Goal: Task Accomplishment & Management: Manage account settings

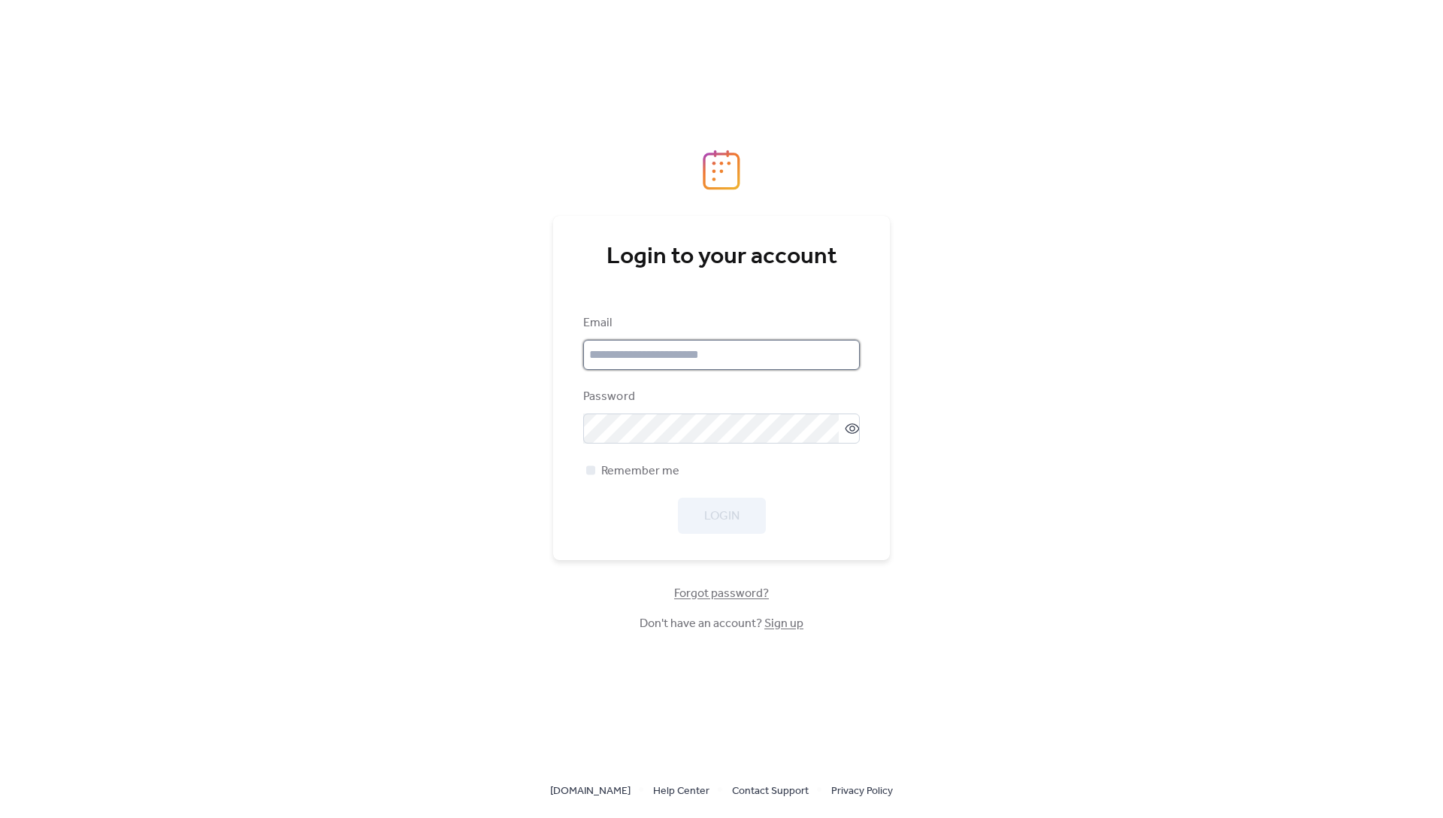
click at [715, 356] on input "email" at bounding box center [721, 355] width 277 height 30
type input "**********"
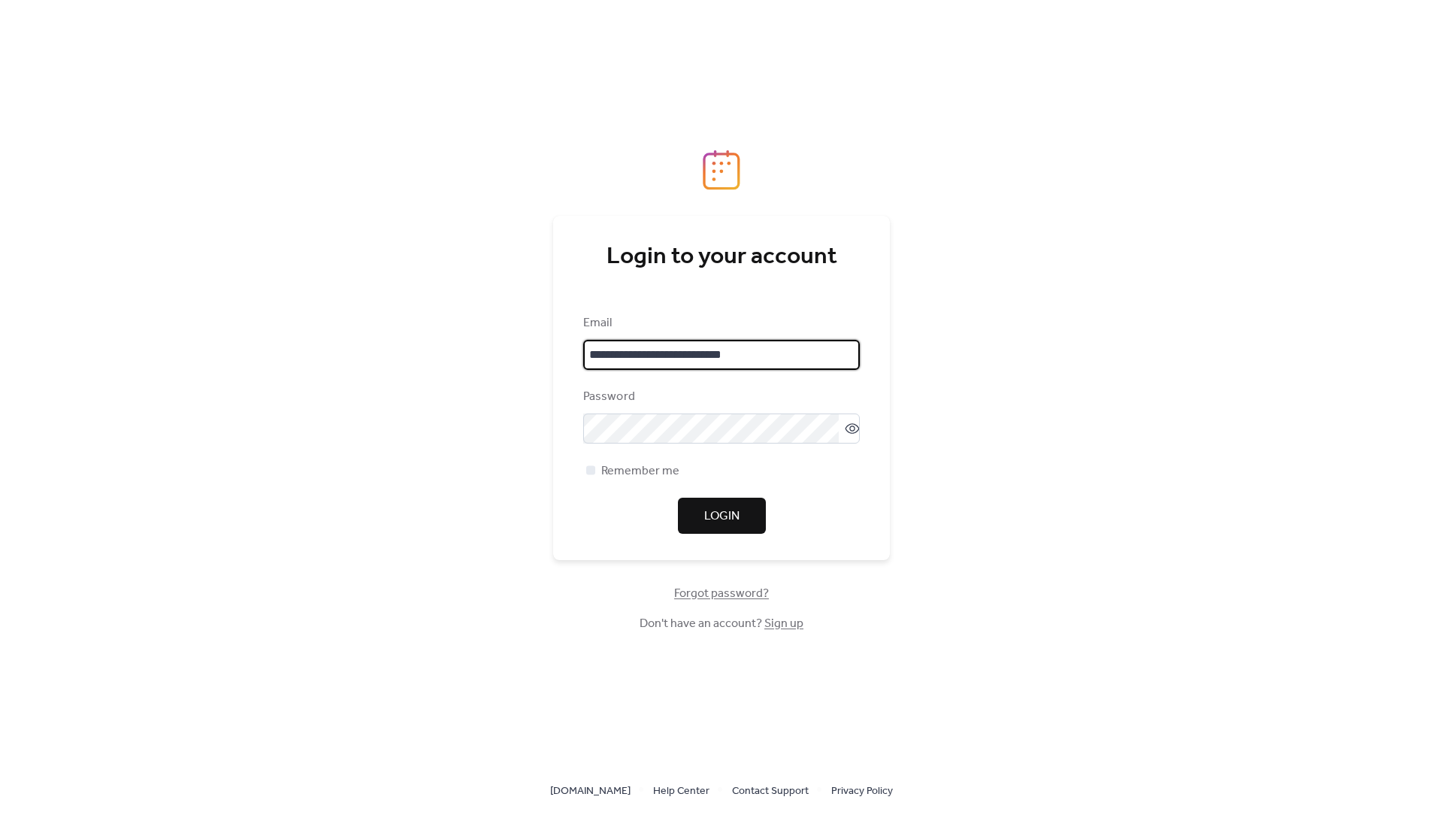
click at [812, 355] on input "**********" at bounding box center [721, 355] width 277 height 30
click at [848, 817] on com-1password-button at bounding box center [721, 818] width 1443 height 0
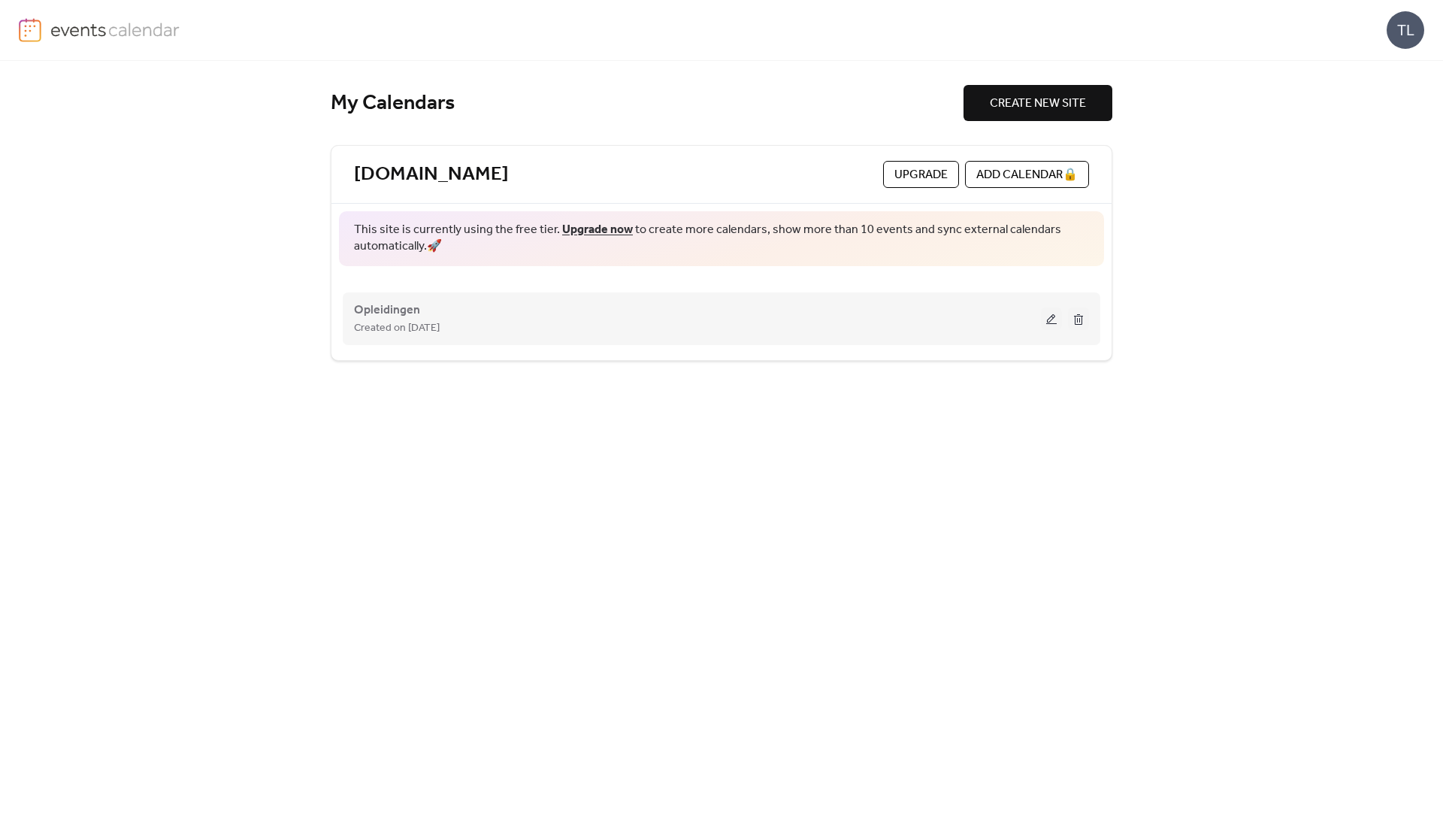
click at [1047, 322] on button at bounding box center [1051, 318] width 21 height 23
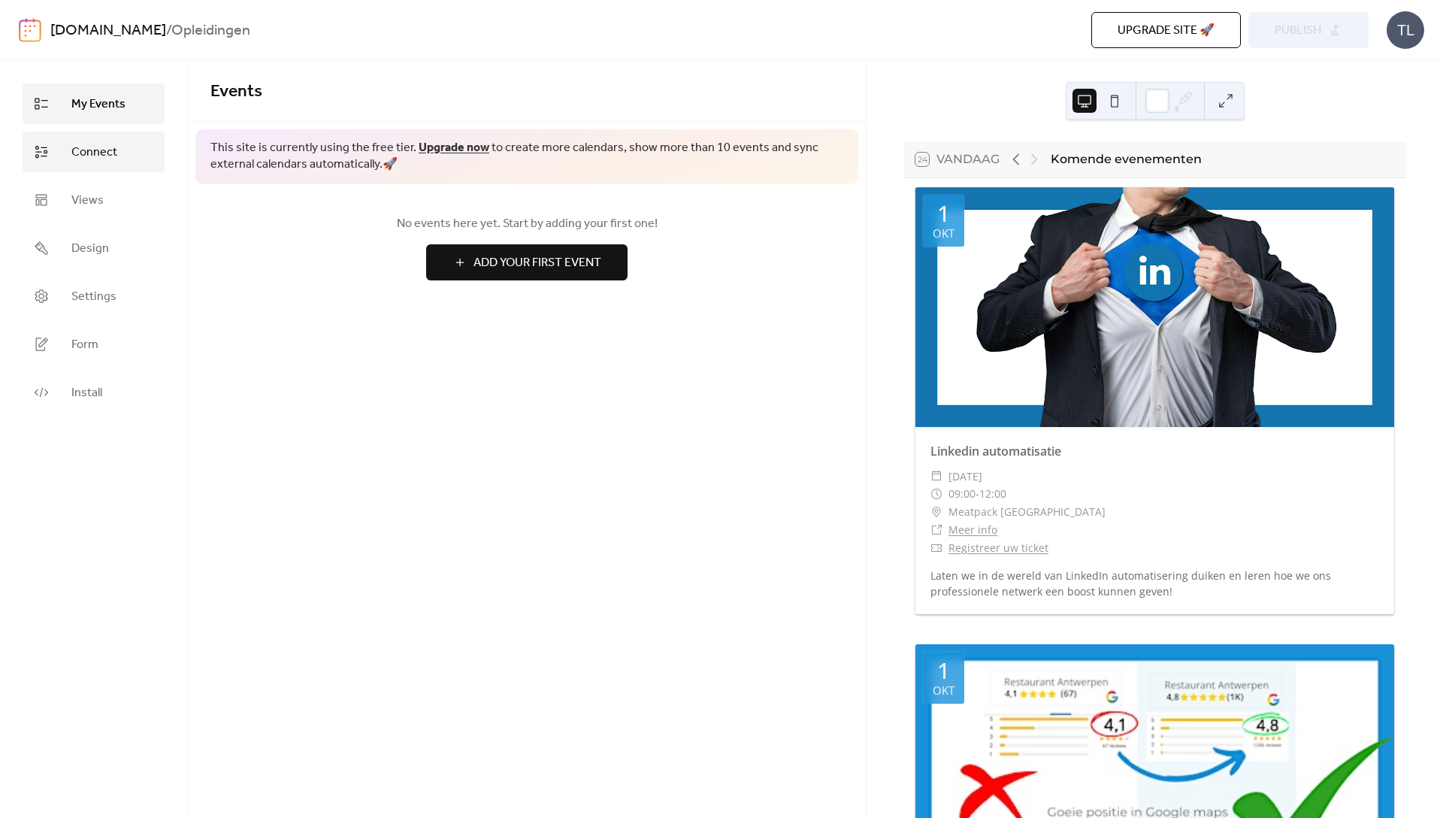
click at [109, 165] on link "Connect" at bounding box center [94, 152] width 142 height 41
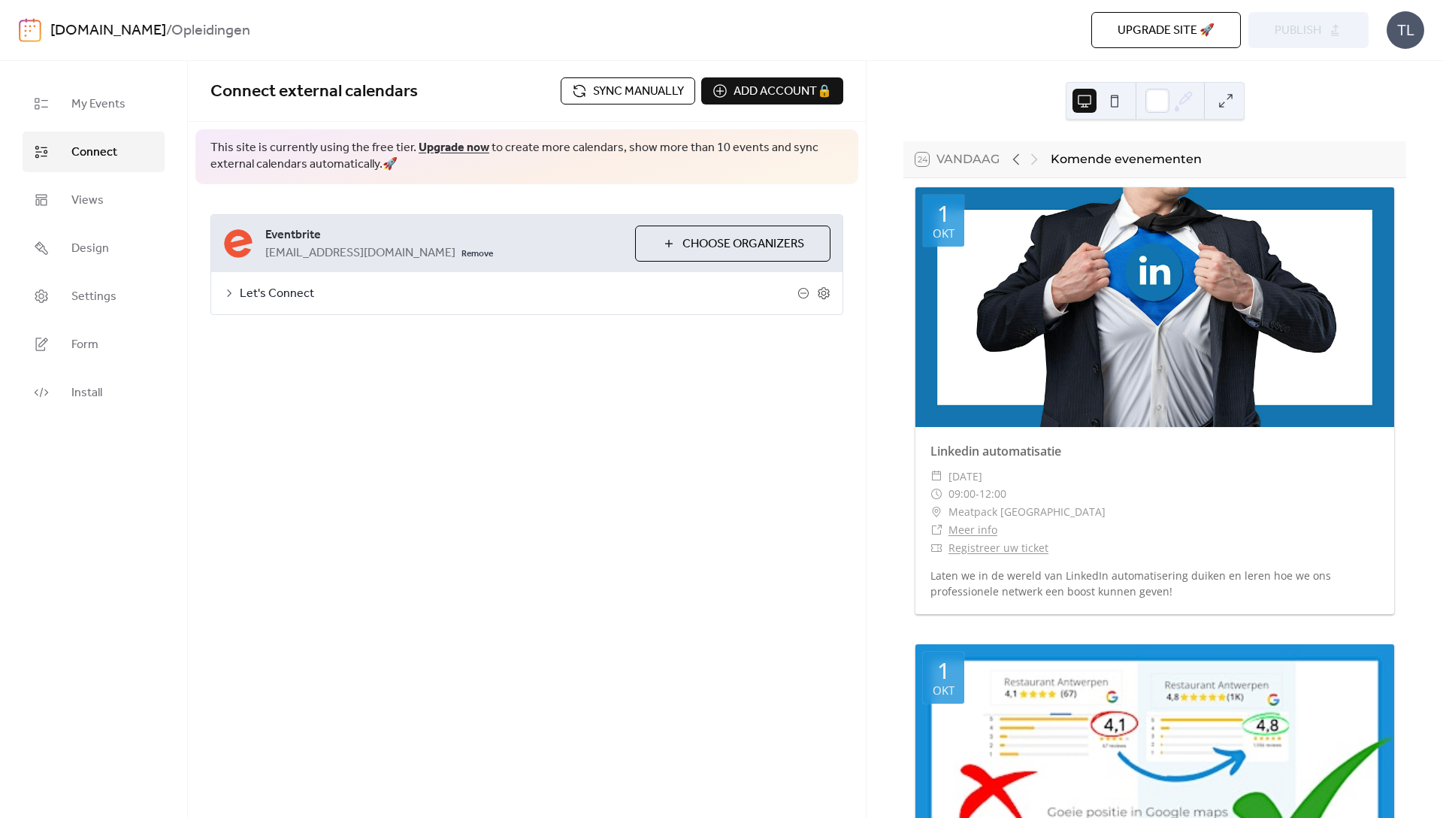
click at [634, 94] on span "Sync manually" at bounding box center [638, 92] width 91 height 18
click at [1311, 26] on span "Publish" at bounding box center [1298, 31] width 47 height 18
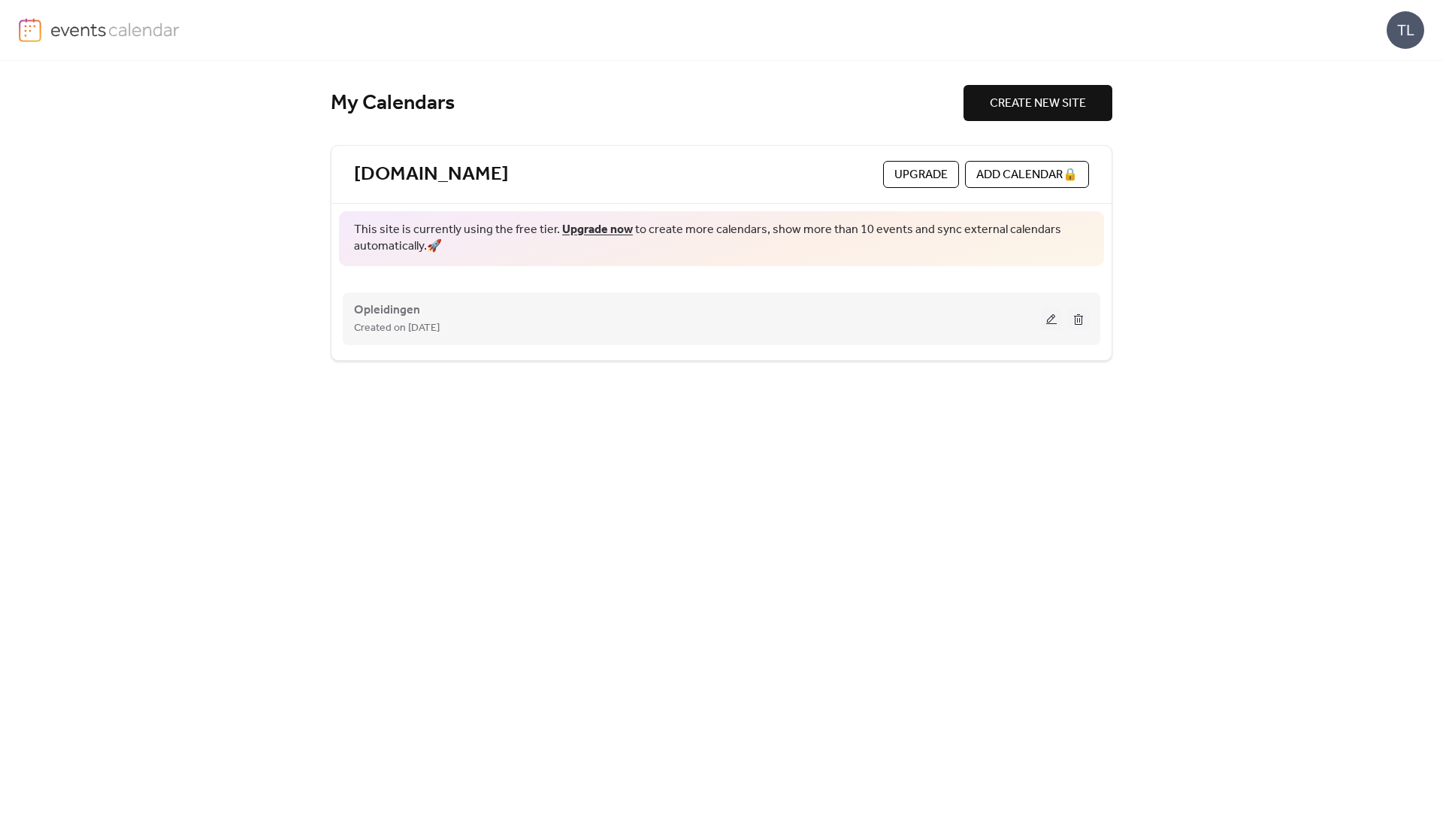
click at [1052, 315] on button at bounding box center [1051, 318] width 21 height 23
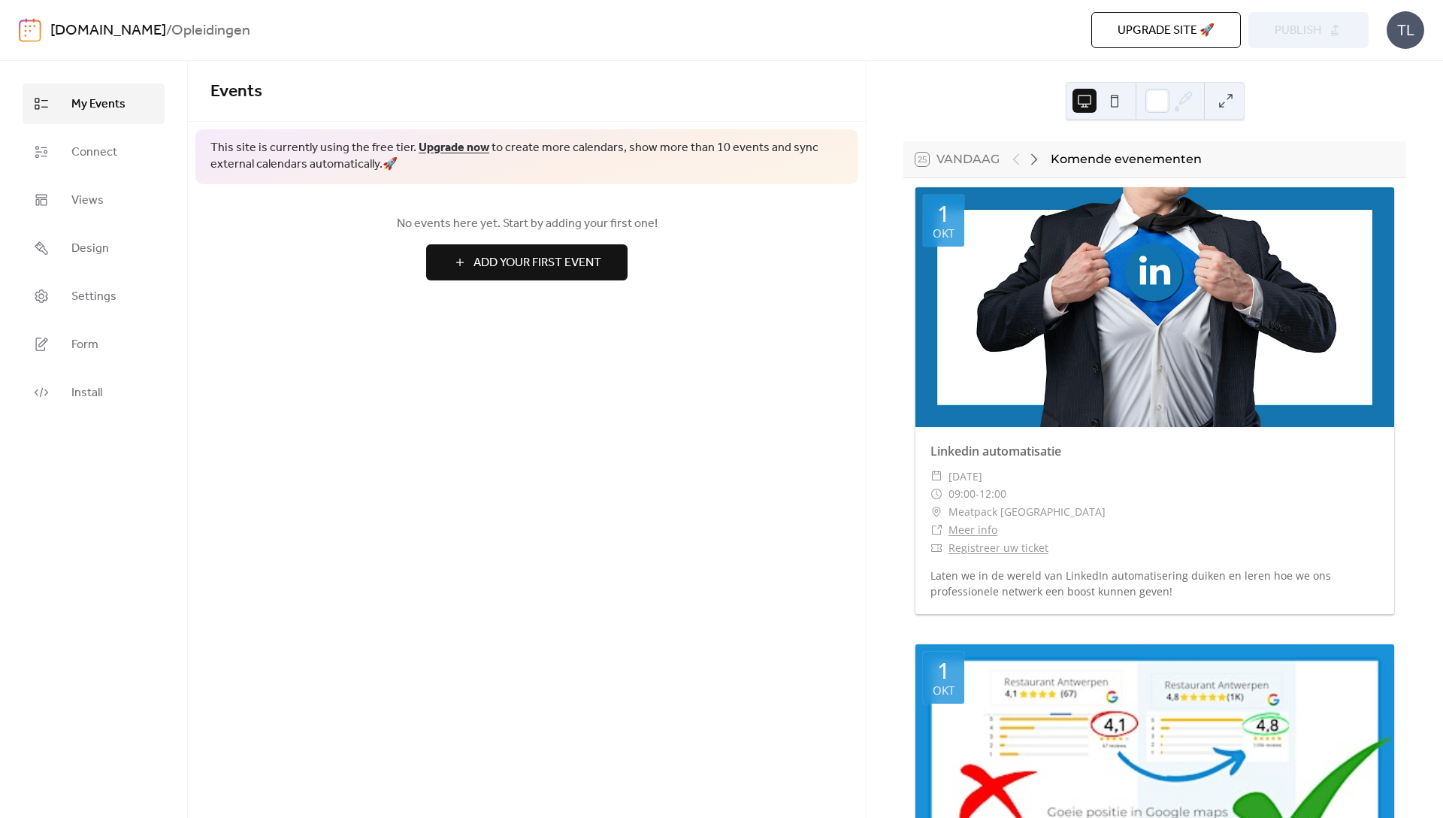
click at [1163, 38] on span "Upgrade site 🚀" at bounding box center [1166, 31] width 97 height 18
click at [116, 153] on span "Connect" at bounding box center [94, 153] width 46 height 18
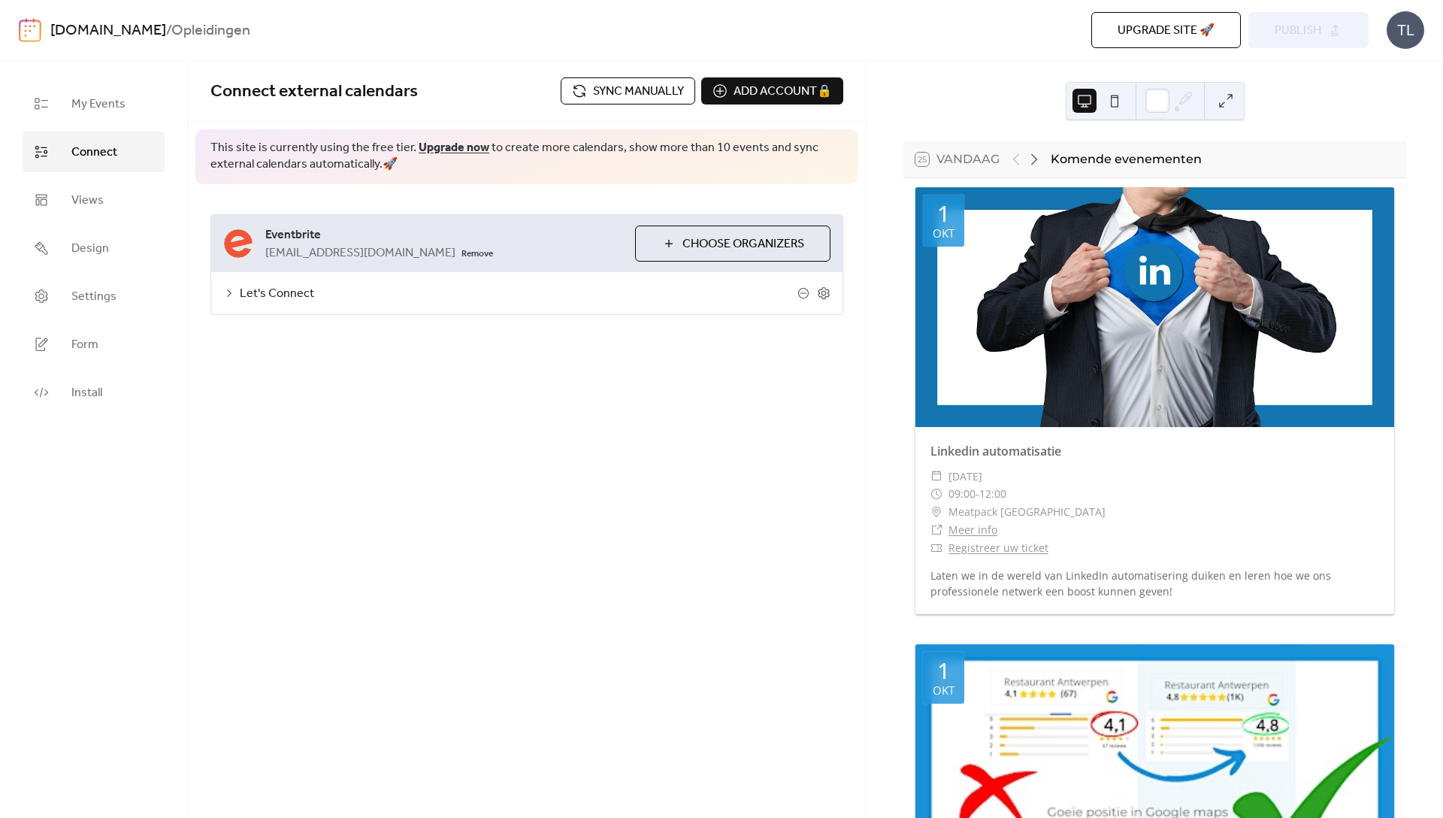
click at [256, 298] on span "Let's Connect" at bounding box center [519, 294] width 558 height 18
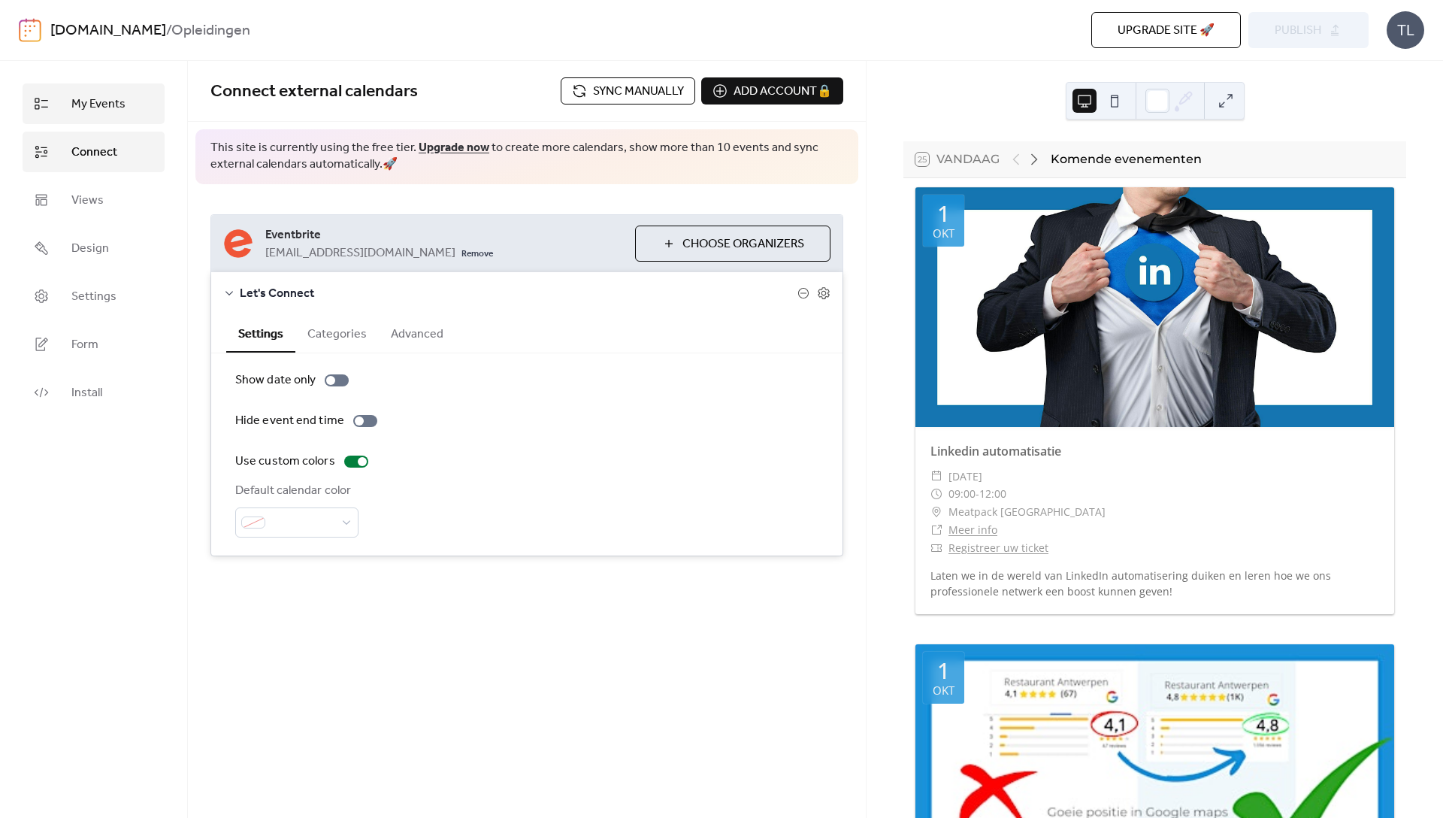
click at [111, 111] on span "My Events" at bounding box center [98, 104] width 54 height 18
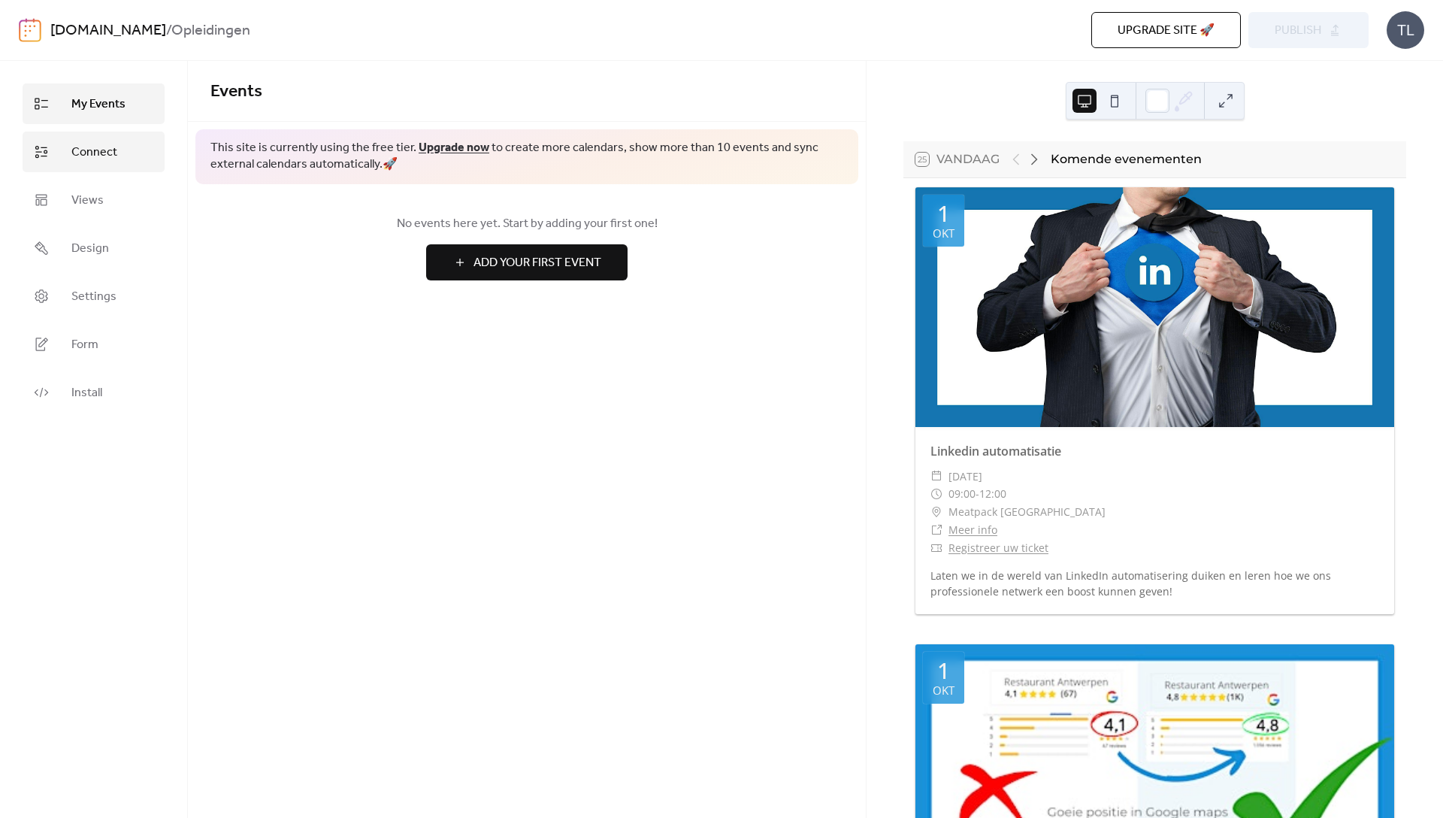
click at [113, 150] on span "Connect" at bounding box center [94, 153] width 46 height 18
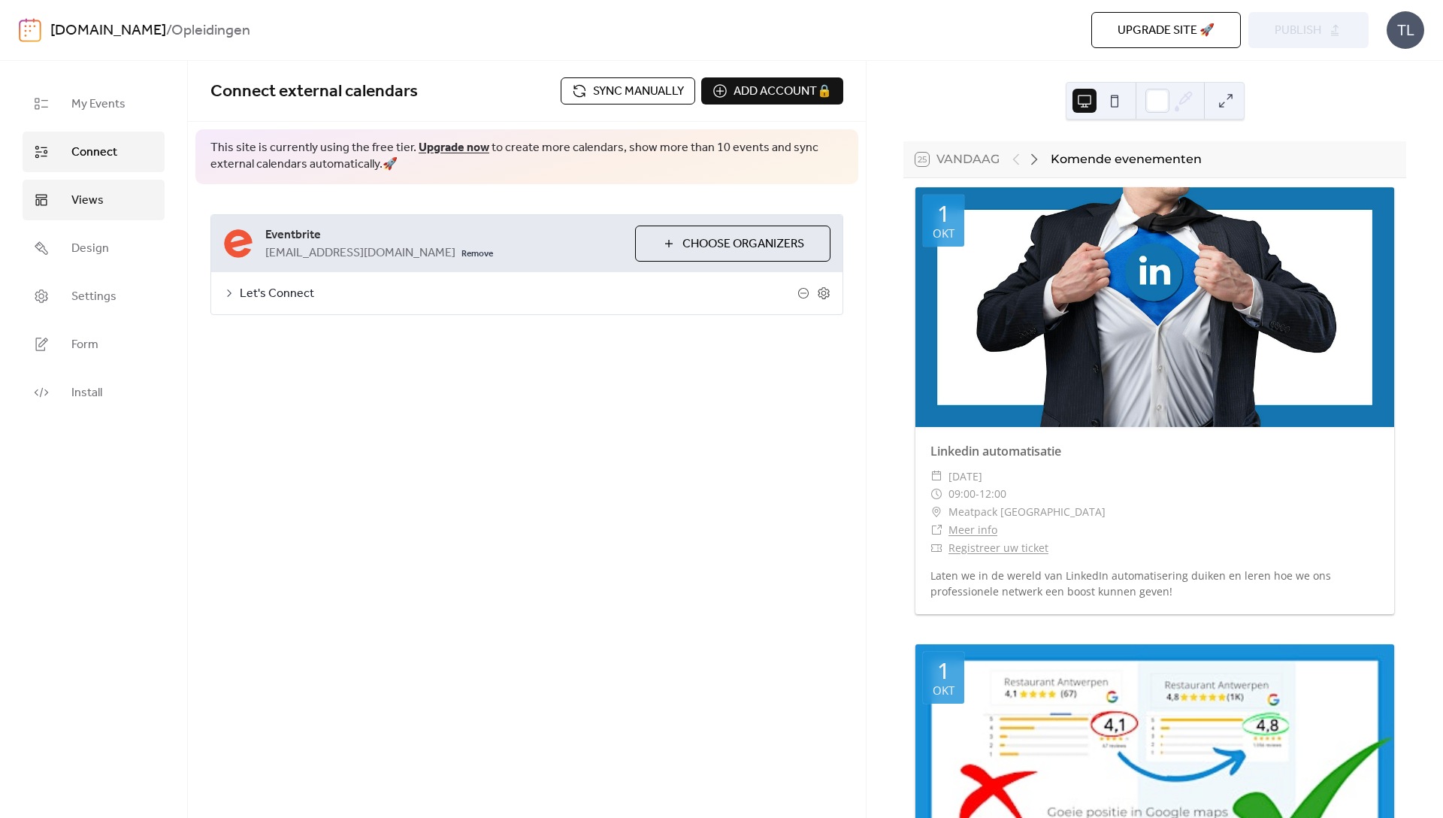
click at [110, 208] on link "Views" at bounding box center [94, 200] width 142 height 41
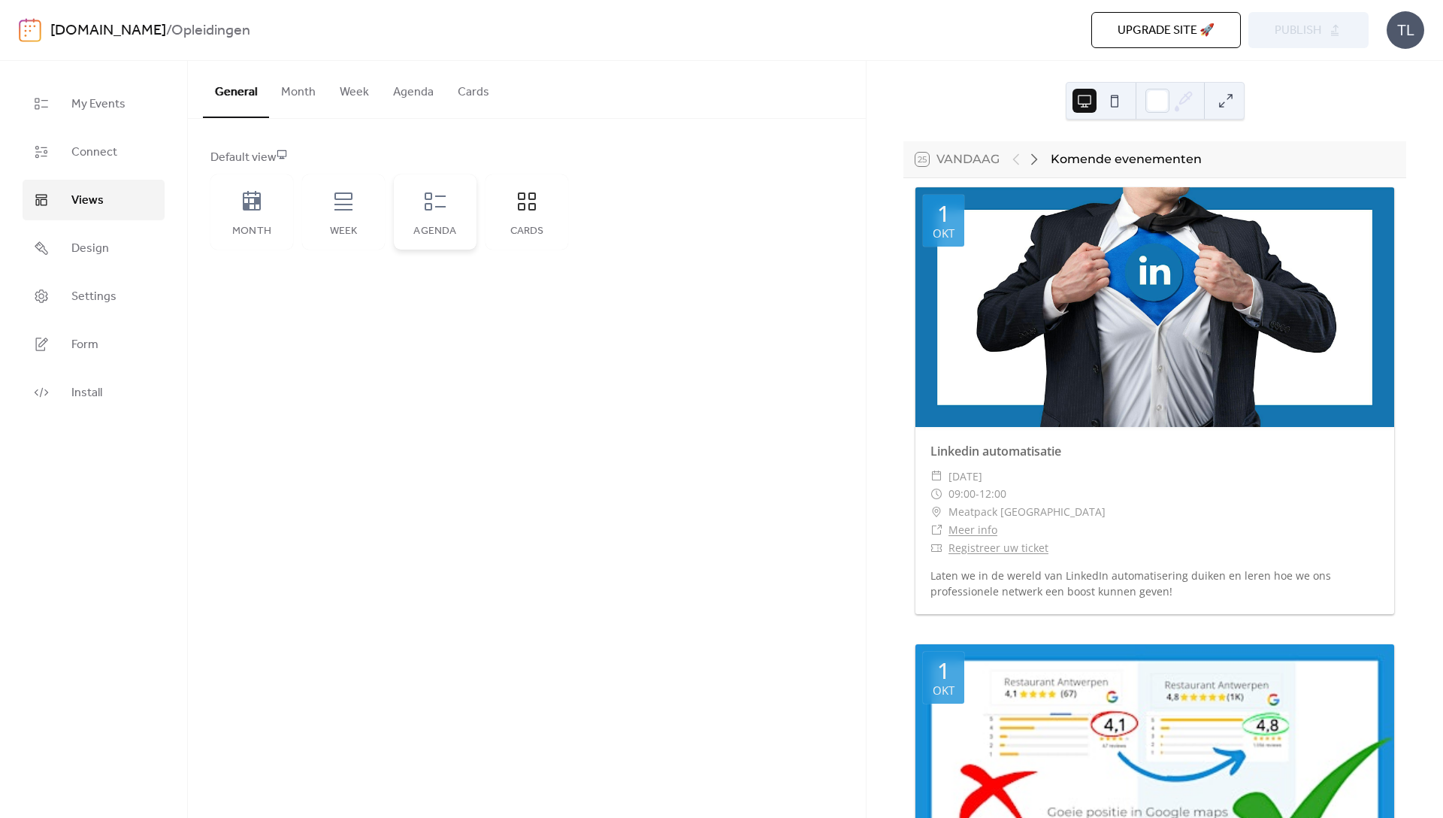
click at [454, 206] on div "Agenda" at bounding box center [435, 211] width 83 height 75
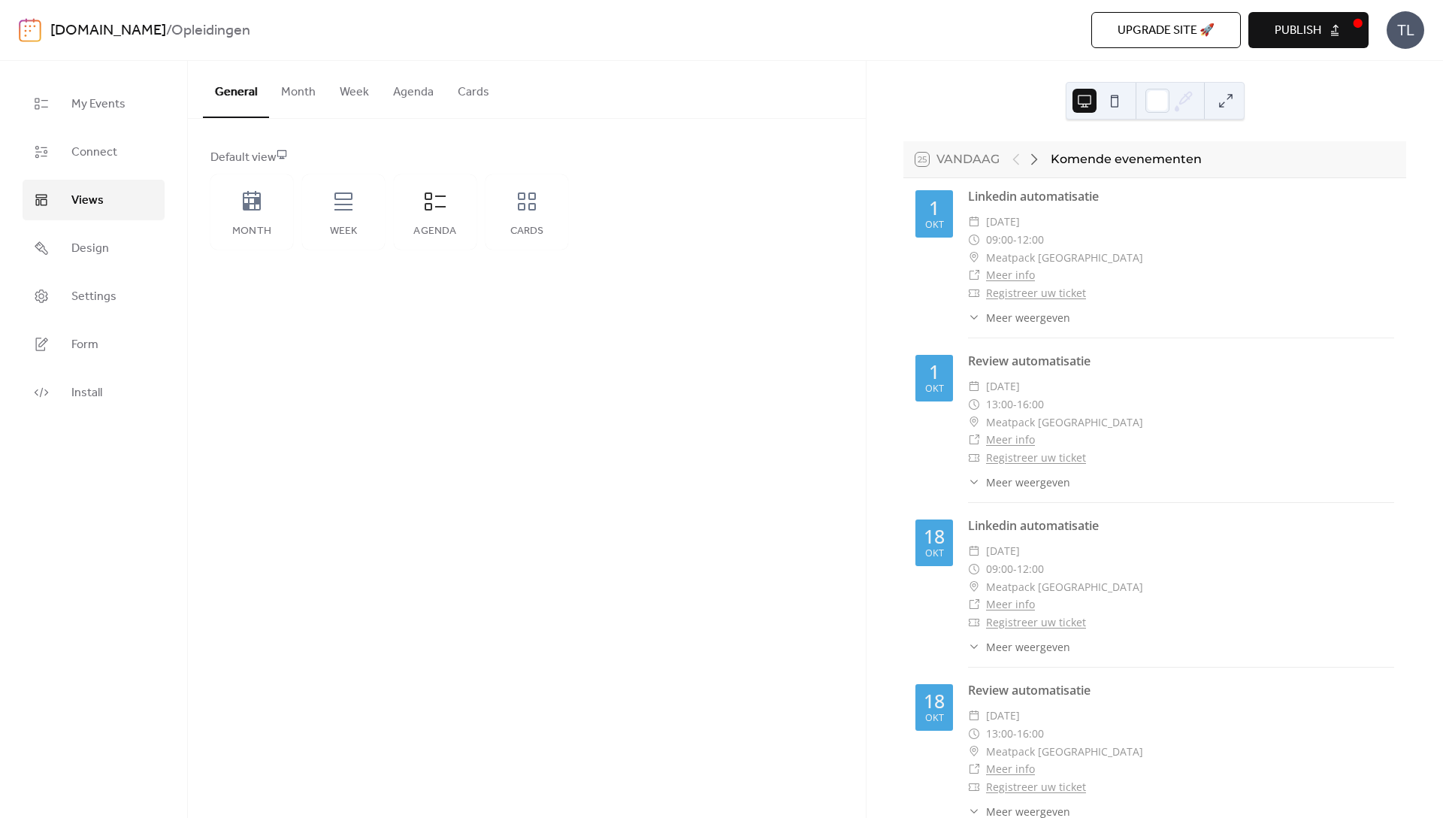
click at [1305, 33] on span "Publish" at bounding box center [1298, 31] width 47 height 18
click at [1038, 157] on icon at bounding box center [1034, 159] width 18 height 18
click at [1036, 158] on icon at bounding box center [1034, 159] width 7 height 11
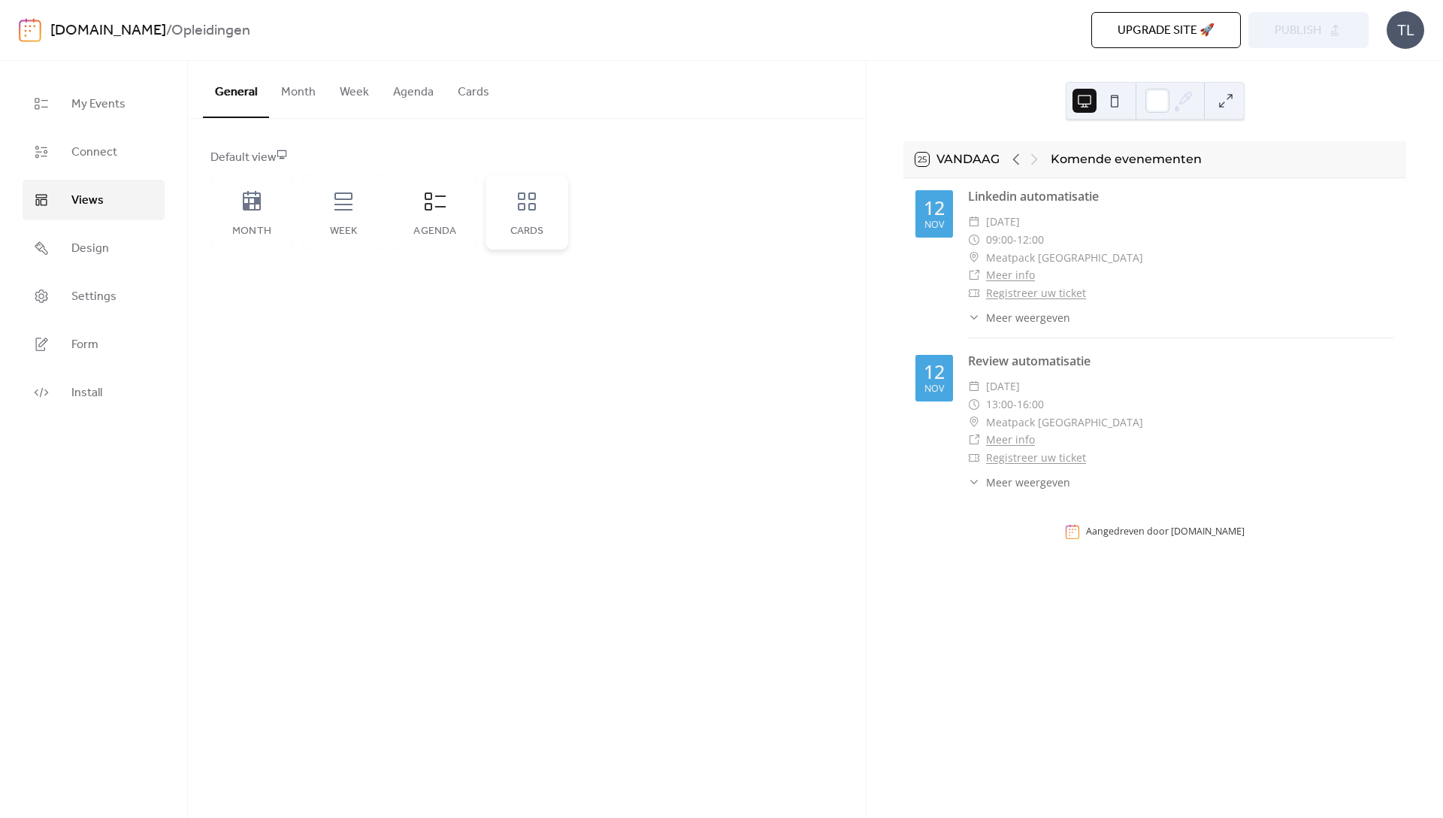
click at [533, 218] on div "Cards" at bounding box center [526, 211] width 83 height 75
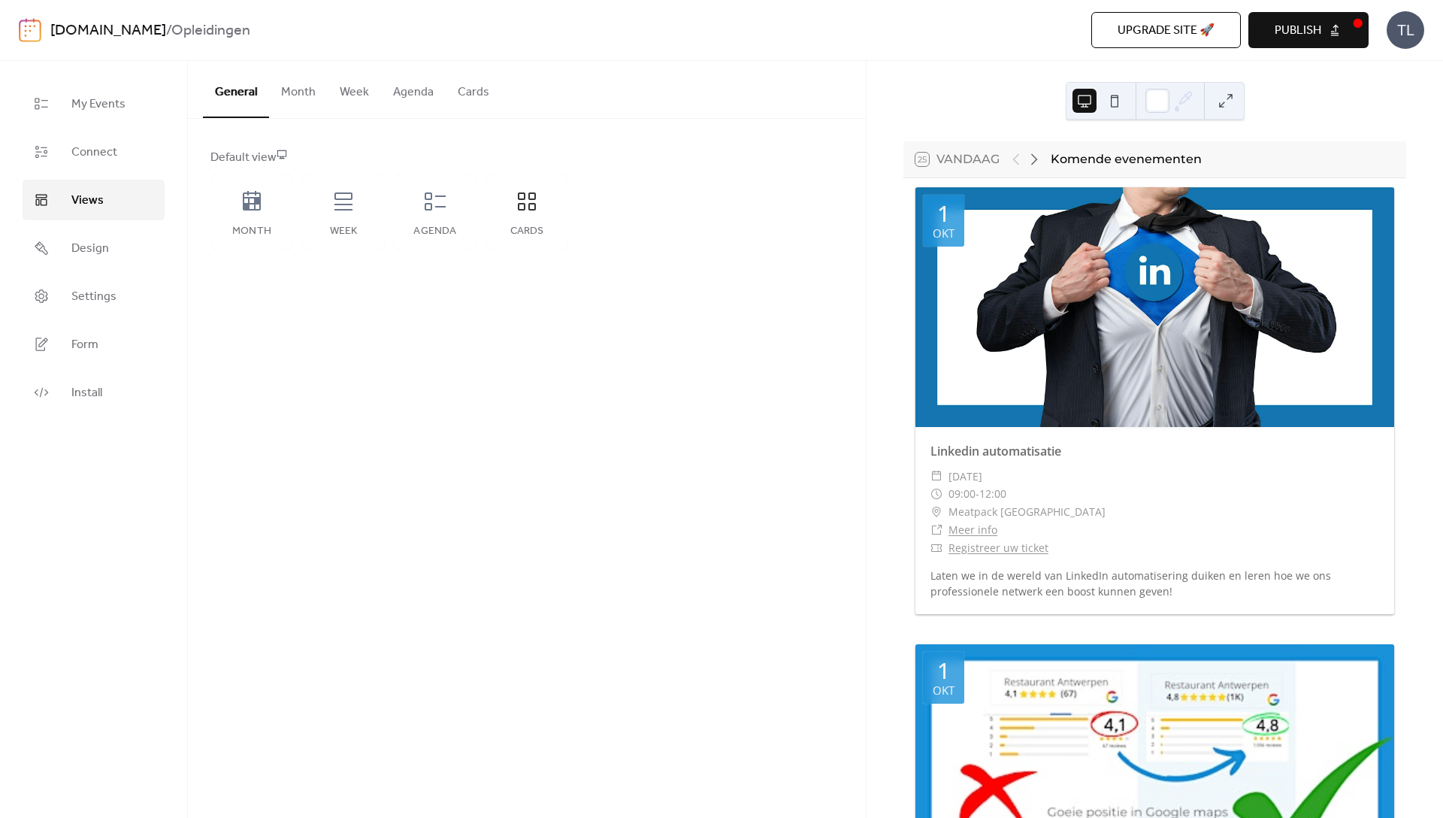
click at [1295, 22] on span "Publish" at bounding box center [1298, 31] width 47 height 18
